Goal: Contribute content: Add original content to the website for others to see

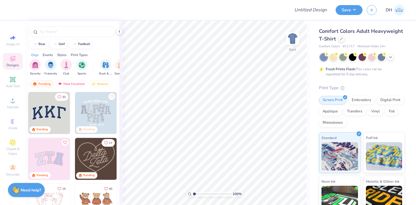
click at [327, 40] on span "Comfort Colors Adult Heavyweight T-Shirt" at bounding box center [361, 35] width 84 height 14
click at [342, 40] on div at bounding box center [341, 38] width 6 height 6
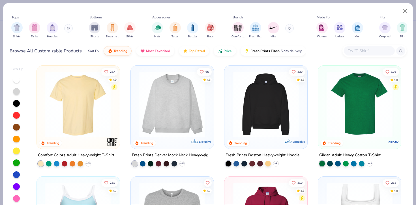
click at [369, 104] on img at bounding box center [360, 104] width 72 height 66
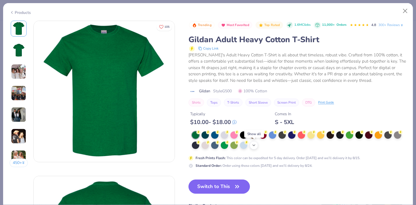
click at [254, 146] on icon at bounding box center [254, 145] width 5 height 5
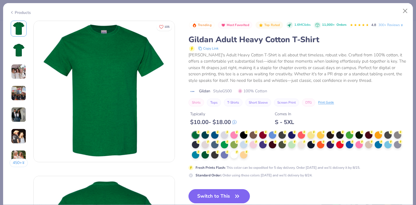
click at [254, 157] on div at bounding box center [299, 145] width 215 height 28
click at [255, 153] on div at bounding box center [299, 145] width 215 height 28
click at [200, 134] on circle at bounding box center [198, 132] width 4 height 4
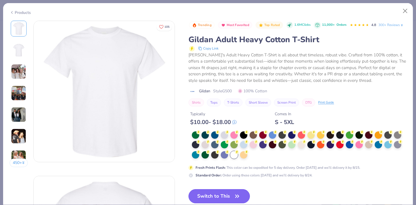
click at [219, 196] on button "Switch to This" at bounding box center [219, 196] width 61 height 14
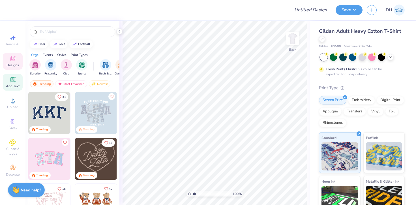
click at [14, 82] on icon at bounding box center [12, 79] width 7 height 7
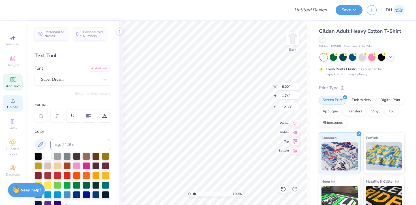
click at [13, 101] on circle at bounding box center [12, 102] width 3 height 3
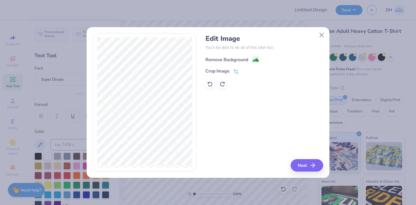
click at [237, 57] on div "Remove Background" at bounding box center [226, 59] width 43 height 7
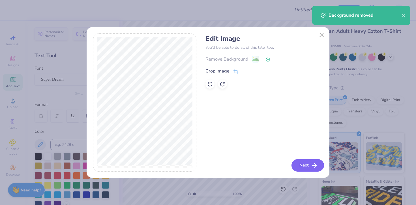
click at [306, 166] on button "Next" at bounding box center [308, 165] width 33 height 12
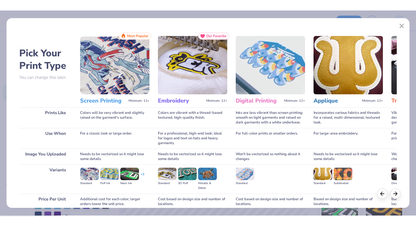
scroll to position [49, 0]
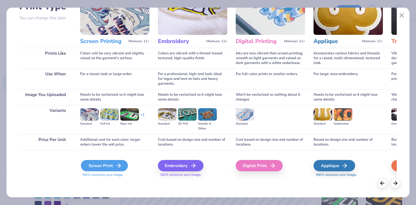
click at [114, 168] on div "Screen Print" at bounding box center [104, 165] width 47 height 11
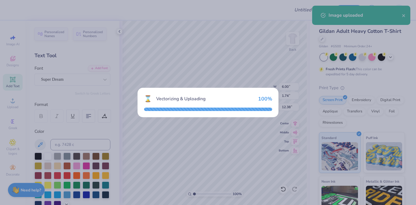
type input "13.03"
type input "18.00"
type input "4.25"
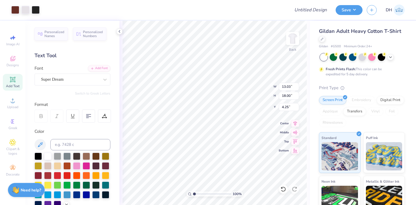
type input "12.37"
type input "17.08"
type input "11.68"
type input "16.13"
type input "4.32"
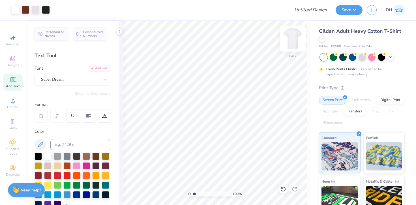
click at [289, 43] on img at bounding box center [292, 38] width 23 height 23
click at [294, 41] on img at bounding box center [292, 38] width 23 height 23
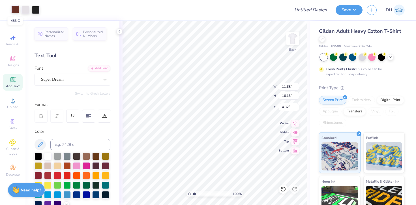
click at [15, 10] on div at bounding box center [15, 9] width 8 height 8
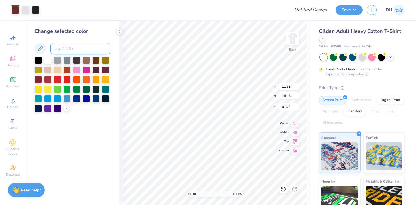
click at [65, 49] on input at bounding box center [80, 48] width 60 height 11
click at [15, 8] on div at bounding box center [15, 10] width 8 height 8
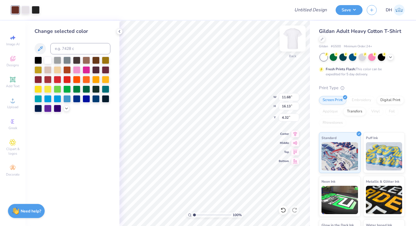
click at [294, 43] on img at bounding box center [292, 38] width 23 height 23
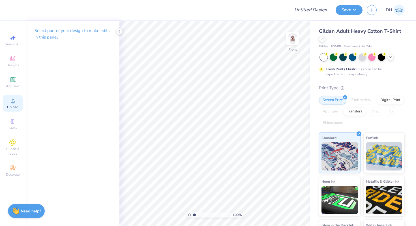
click at [12, 104] on div "Upload" at bounding box center [13, 103] width 20 height 17
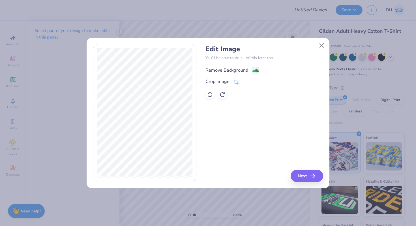
click at [227, 70] on div "Remove Background" at bounding box center [226, 70] width 43 height 7
click at [311, 174] on icon "button" at bounding box center [314, 175] width 7 height 7
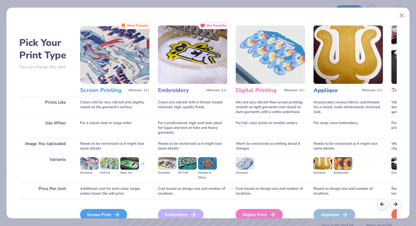
scroll to position [28, 0]
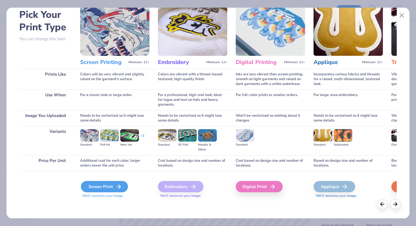
click at [107, 187] on div "Screen Print" at bounding box center [104, 186] width 47 height 11
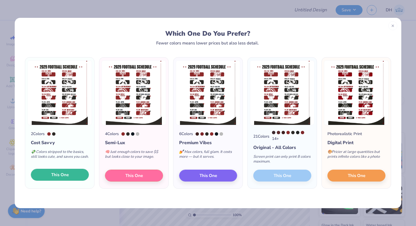
click at [51, 177] on span "This One" at bounding box center [60, 175] width 18 height 7
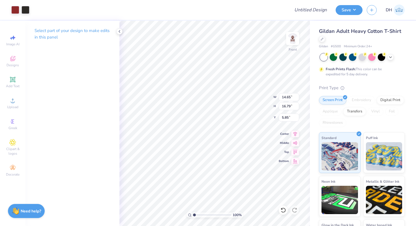
type input "12.37"
type input "14.18"
type input "3.00"
type input "4.99"
click at [291, 37] on img at bounding box center [292, 38] width 23 height 23
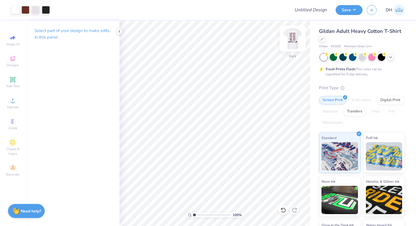
click at [291, 37] on img at bounding box center [292, 38] width 23 height 23
click at [13, 8] on div at bounding box center [15, 9] width 8 height 8
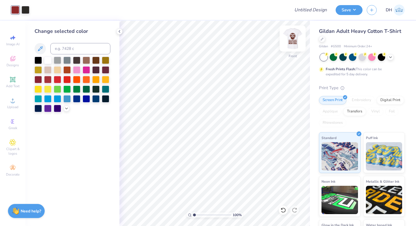
click at [291, 41] on img at bounding box center [292, 38] width 23 height 23
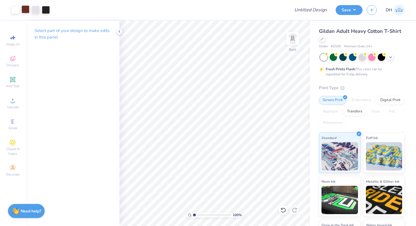
click at [24, 12] on div at bounding box center [26, 9] width 8 height 8
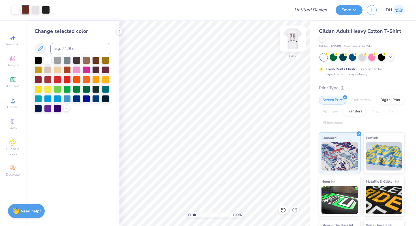
click at [293, 38] on img at bounding box center [292, 38] width 23 height 23
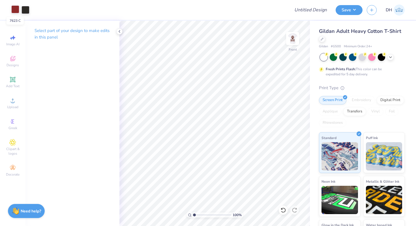
click at [14, 12] on div at bounding box center [15, 9] width 8 height 8
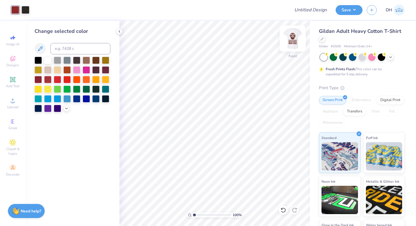
click at [295, 37] on img at bounding box center [292, 38] width 23 height 23
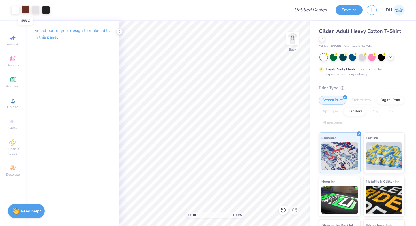
click at [24, 8] on div at bounding box center [26, 9] width 8 height 8
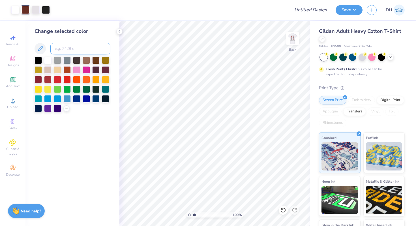
click at [72, 48] on input at bounding box center [80, 48] width 60 height 11
type input "7623"
click at [291, 39] on img at bounding box center [292, 38] width 23 height 23
click at [291, 38] on img at bounding box center [292, 38] width 23 height 23
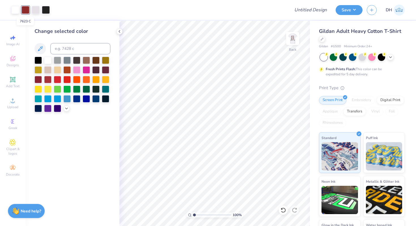
click at [27, 9] on div at bounding box center [26, 10] width 8 height 8
click at [67, 49] on input at bounding box center [80, 48] width 60 height 11
type input "483"
type input "7623"
type input "483"
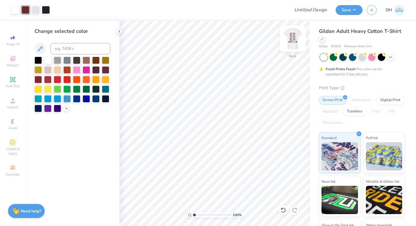
click at [293, 38] on img at bounding box center [292, 38] width 23 height 23
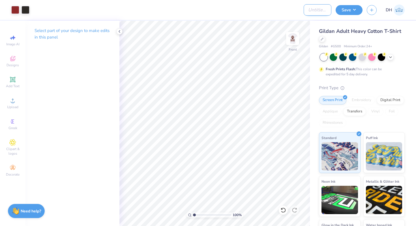
click at [312, 11] on input "Design Title" at bounding box center [318, 9] width 28 height 11
type input "Umass Football Fall Shirts"
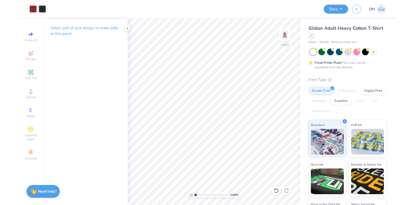
scroll to position [0, 0]
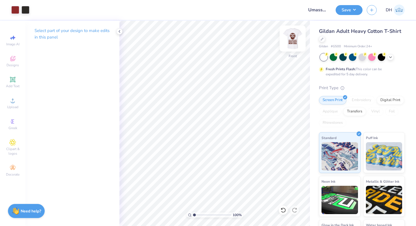
click at [293, 37] on img at bounding box center [292, 38] width 23 height 23
click at [23, 12] on div at bounding box center [26, 9] width 8 height 8
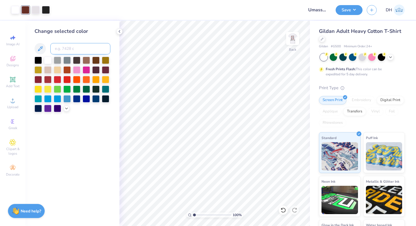
click at [73, 53] on input at bounding box center [80, 48] width 60 height 11
type input "7623"
click at [295, 40] on img at bounding box center [292, 38] width 23 height 23
click at [292, 35] on img at bounding box center [292, 38] width 23 height 23
click at [295, 34] on img at bounding box center [292, 38] width 23 height 23
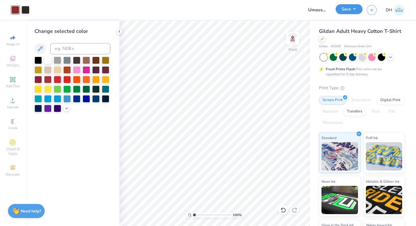
click at [344, 13] on button "Save" at bounding box center [349, 9] width 27 height 10
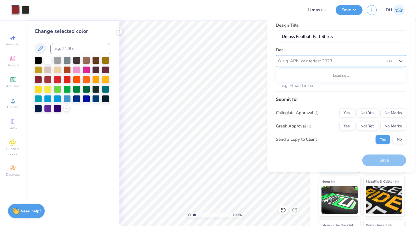
click at [320, 57] on div "e.g. APhi Winterfest 2023" at bounding box center [333, 61] width 102 height 9
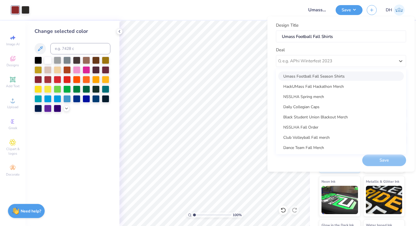
click at [314, 72] on div "Umass Football Fall Season Shirts" at bounding box center [341, 75] width 126 height 9
type input "[PERSON_NAME]"
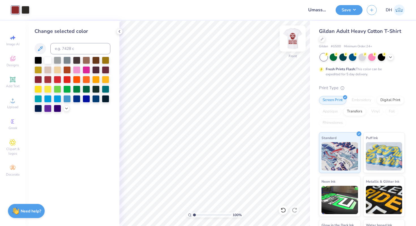
click at [298, 40] on img at bounding box center [292, 38] width 23 height 23
click at [298, 40] on img at bounding box center [292, 38] width 11 height 11
click at [342, 12] on button "Save" at bounding box center [349, 9] width 27 height 10
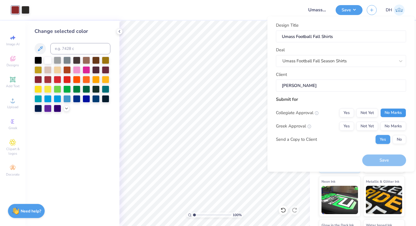
click at [385, 113] on button "No Marks" at bounding box center [393, 112] width 26 height 9
click at [389, 124] on button "No Marks" at bounding box center [393, 125] width 26 height 9
click at [385, 161] on button "Save" at bounding box center [384, 161] width 44 height 12
